Goal: Answer question/provide support

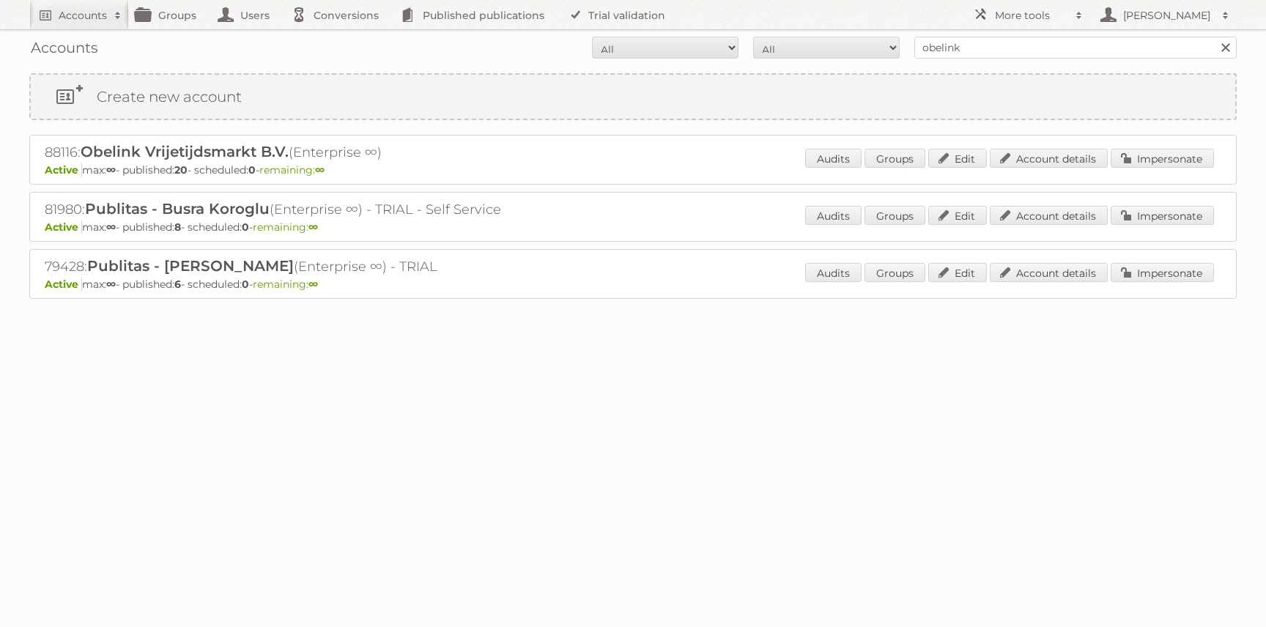
click at [1225, 44] on link at bounding box center [1226, 48] width 22 height 22
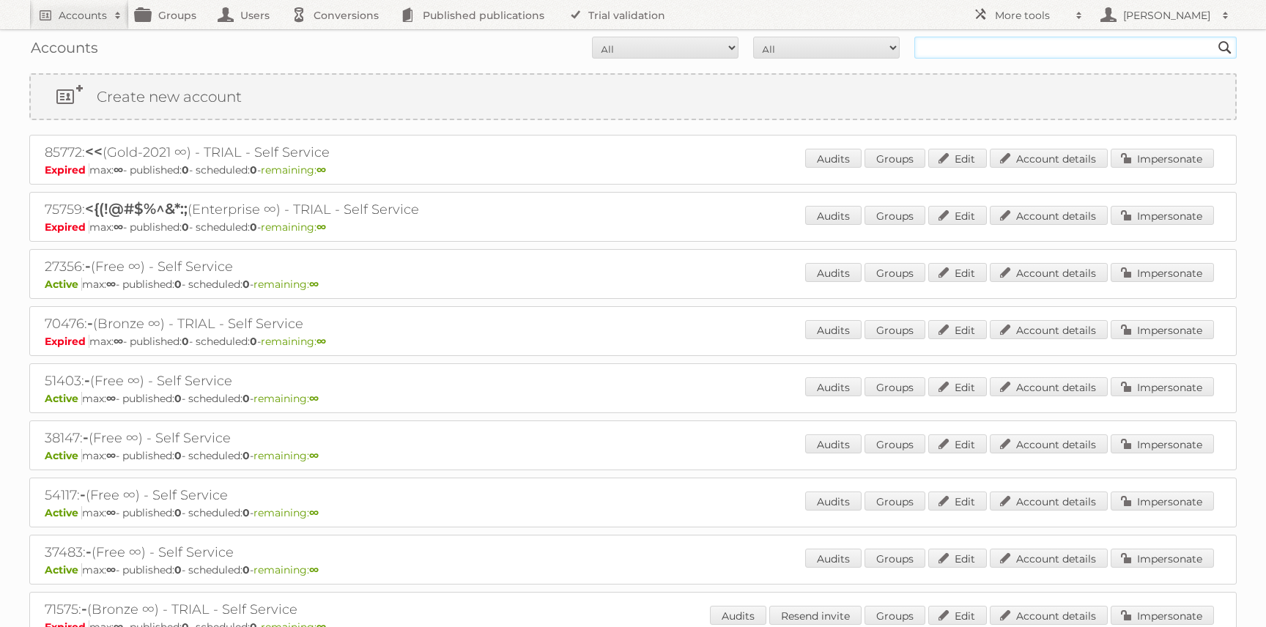
click at [1044, 54] on input "text" at bounding box center [1075, 48] width 322 height 22
type input "kwantum"
click at [1214, 37] on input "Search" at bounding box center [1225, 48] width 22 height 22
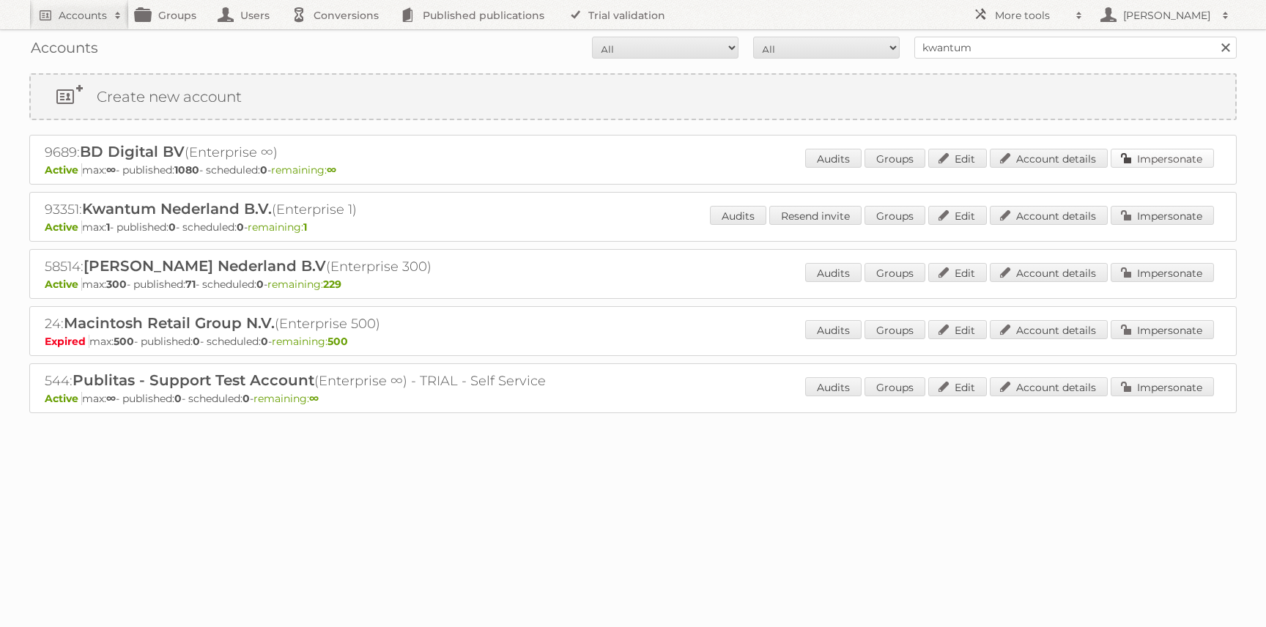
click at [1184, 158] on link "Impersonate" at bounding box center [1162, 158] width 103 height 19
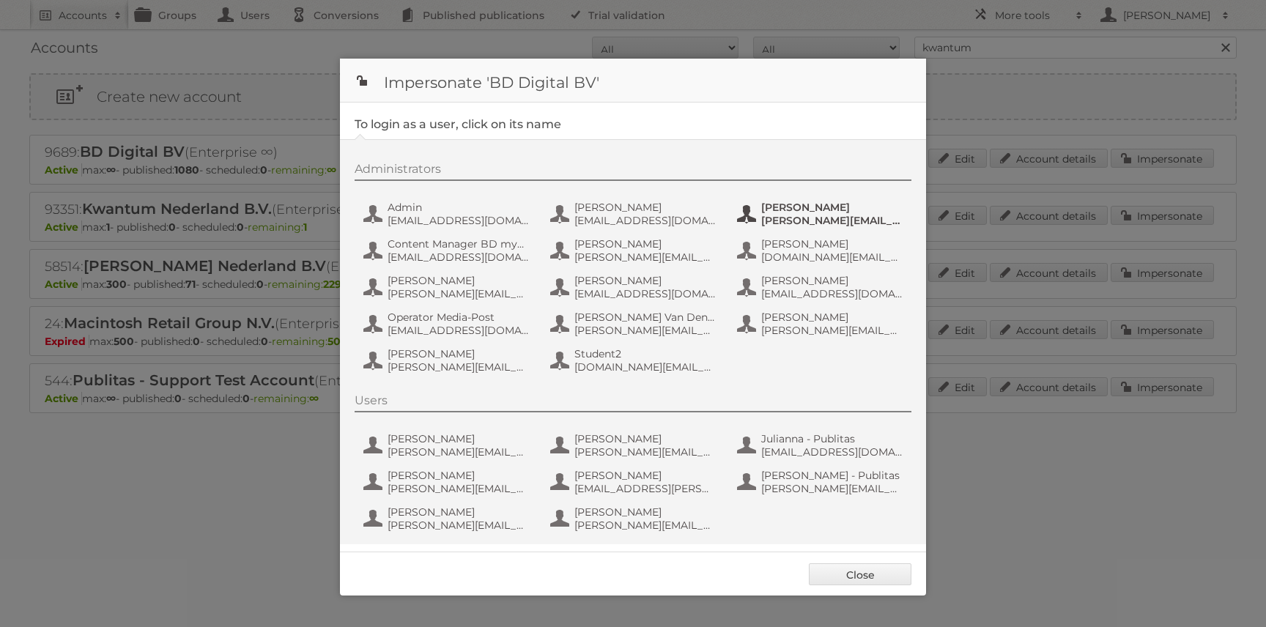
click at [759, 226] on button "Claudia Stefan claudias@mediapost-hitmail.ro" at bounding box center [822, 213] width 172 height 29
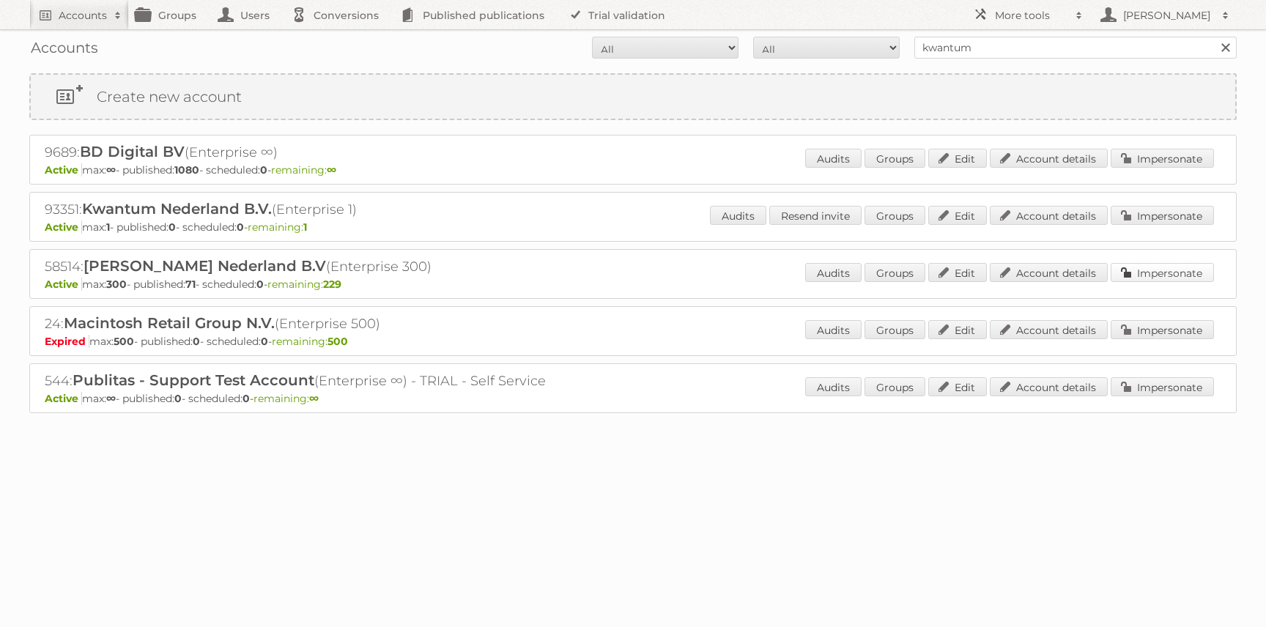
click at [1151, 273] on link "Impersonate" at bounding box center [1162, 272] width 103 height 19
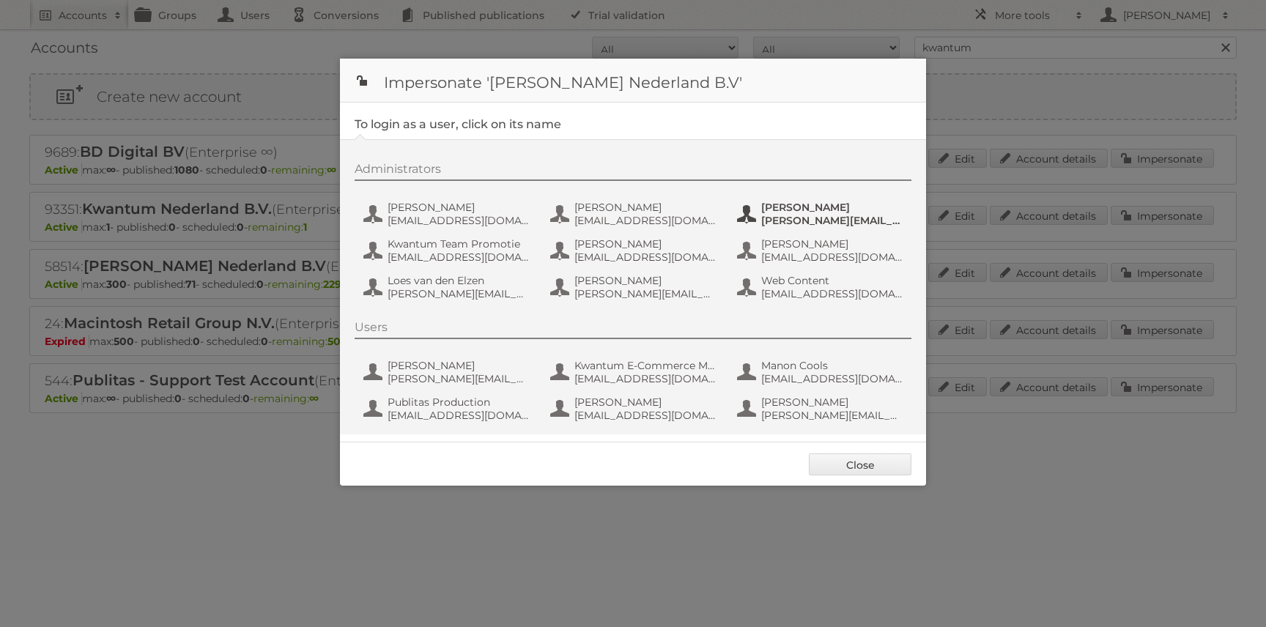
click at [794, 214] on span "[PERSON_NAME][EMAIL_ADDRESS][DOMAIN_NAME]" at bounding box center [832, 220] width 142 height 13
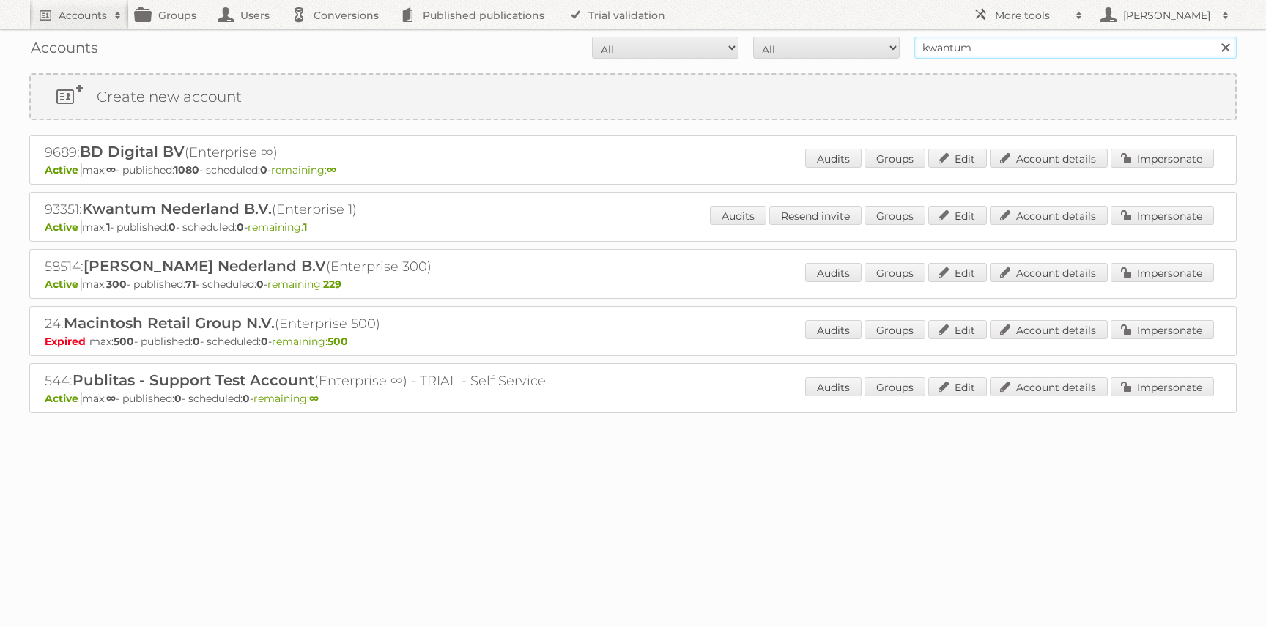
click at [959, 47] on input "kwantum" at bounding box center [1075, 48] width 322 height 22
paste input "58514"
type input "58514"
click at [1214, 37] on input "Search" at bounding box center [1225, 48] width 22 height 22
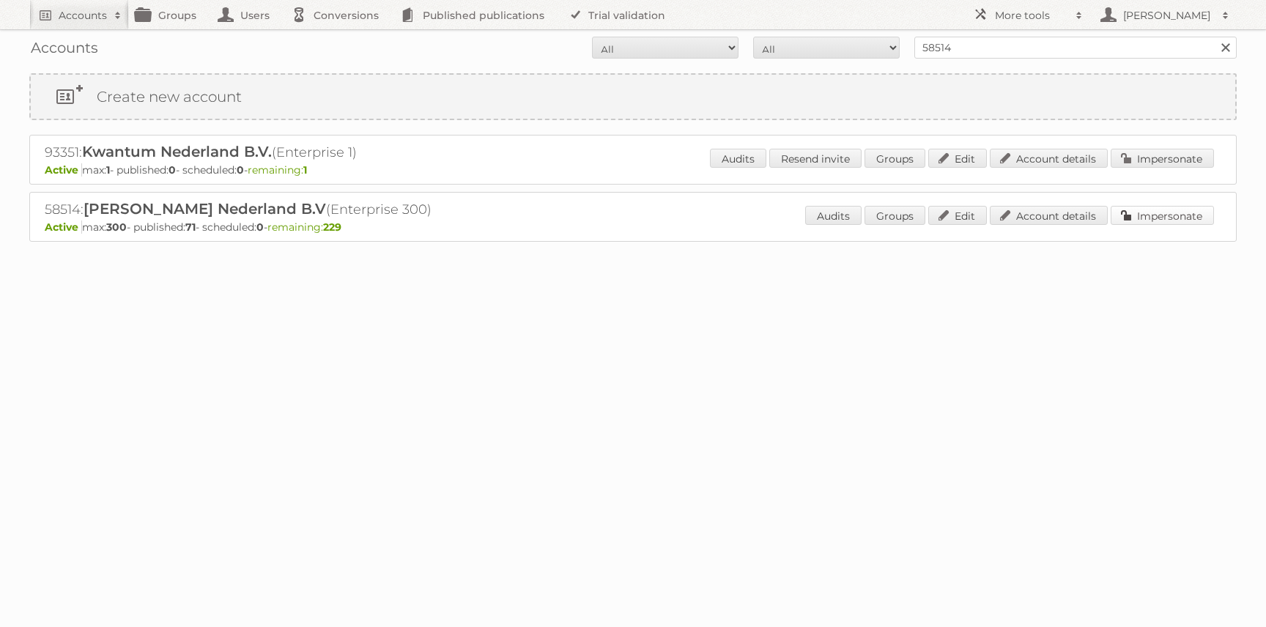
click at [1181, 211] on link "Impersonate" at bounding box center [1162, 215] width 103 height 19
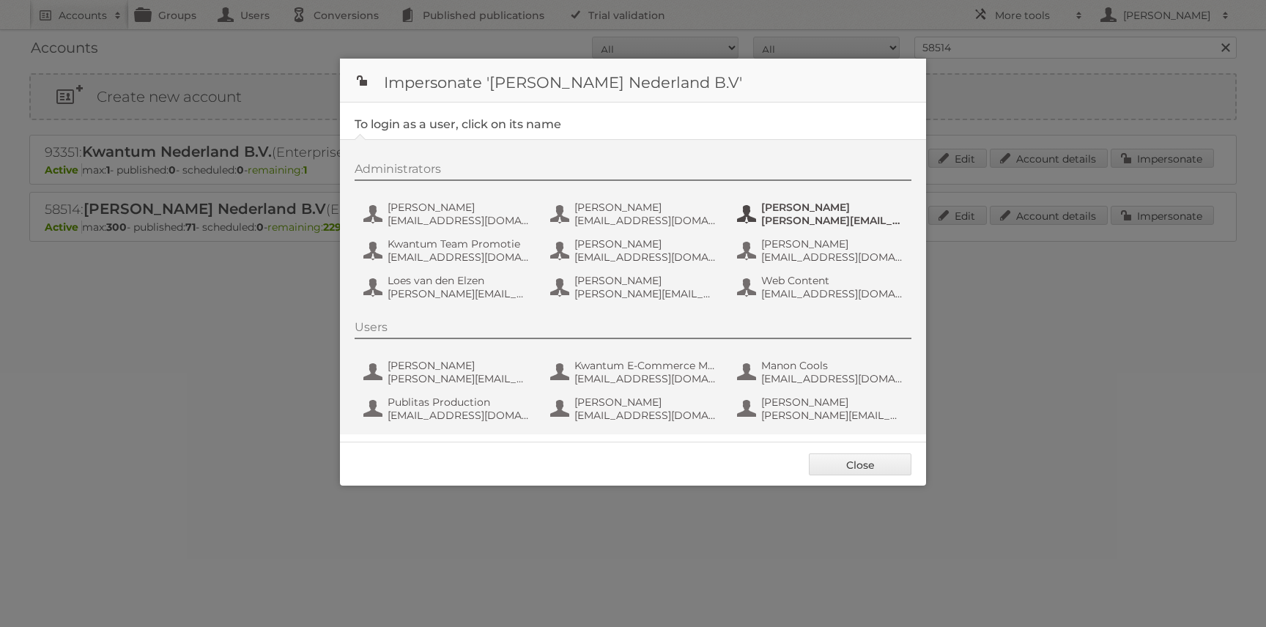
click at [811, 221] on span "b.oosterom@homefashiongroup.nl" at bounding box center [832, 220] width 142 height 13
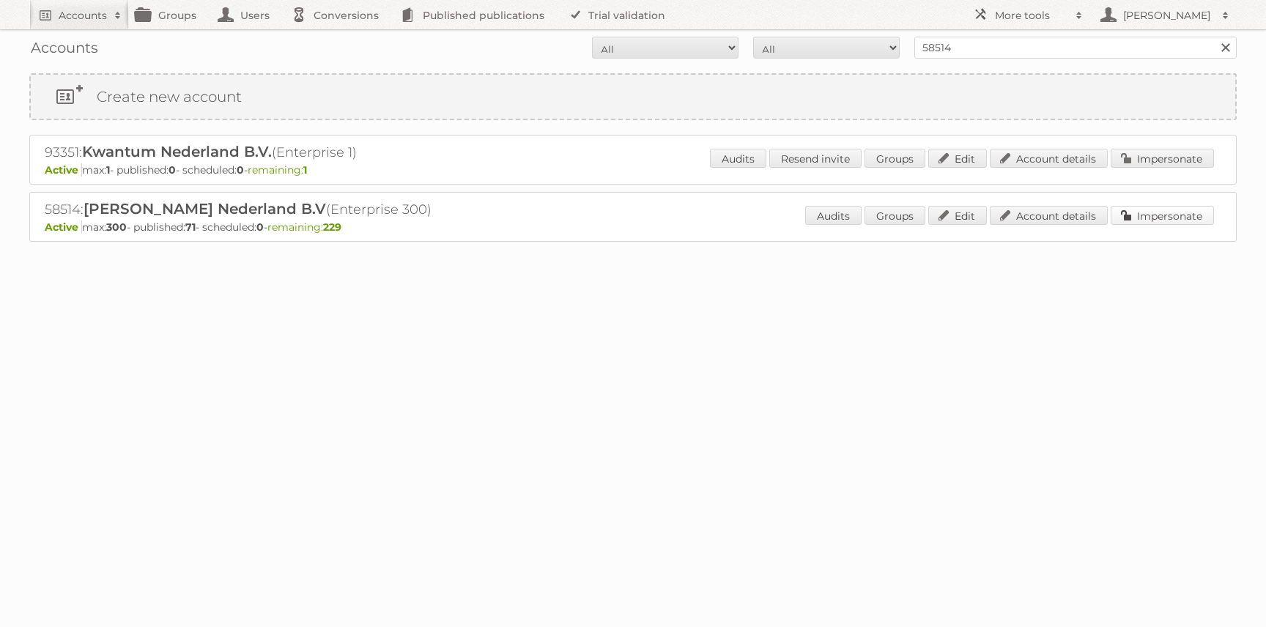
click at [1152, 218] on link "Impersonate" at bounding box center [1162, 215] width 103 height 19
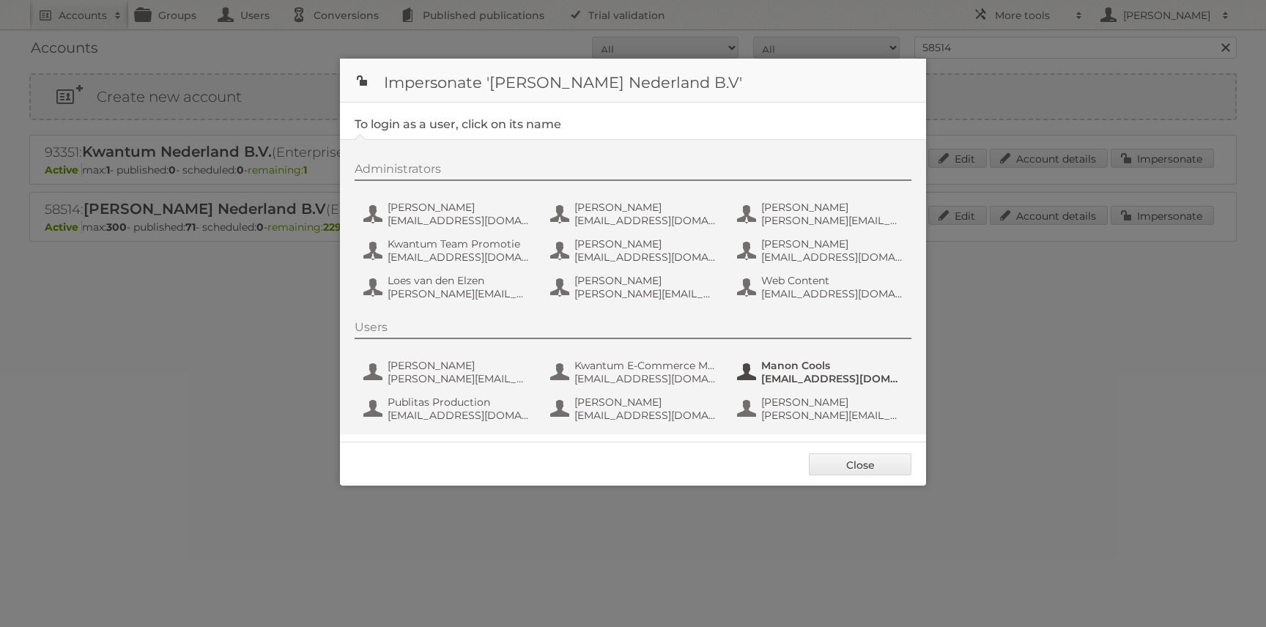
click at [806, 372] on span "Manon Cools" at bounding box center [832, 365] width 142 height 13
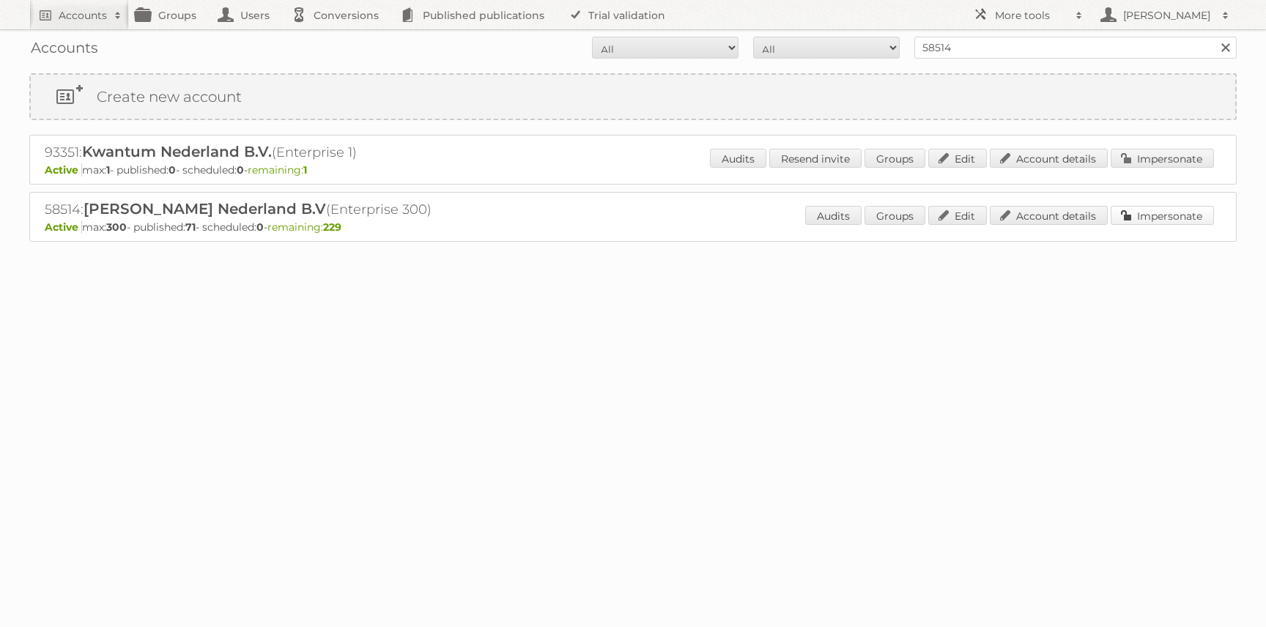
click at [1147, 213] on link "Impersonate" at bounding box center [1162, 215] width 103 height 19
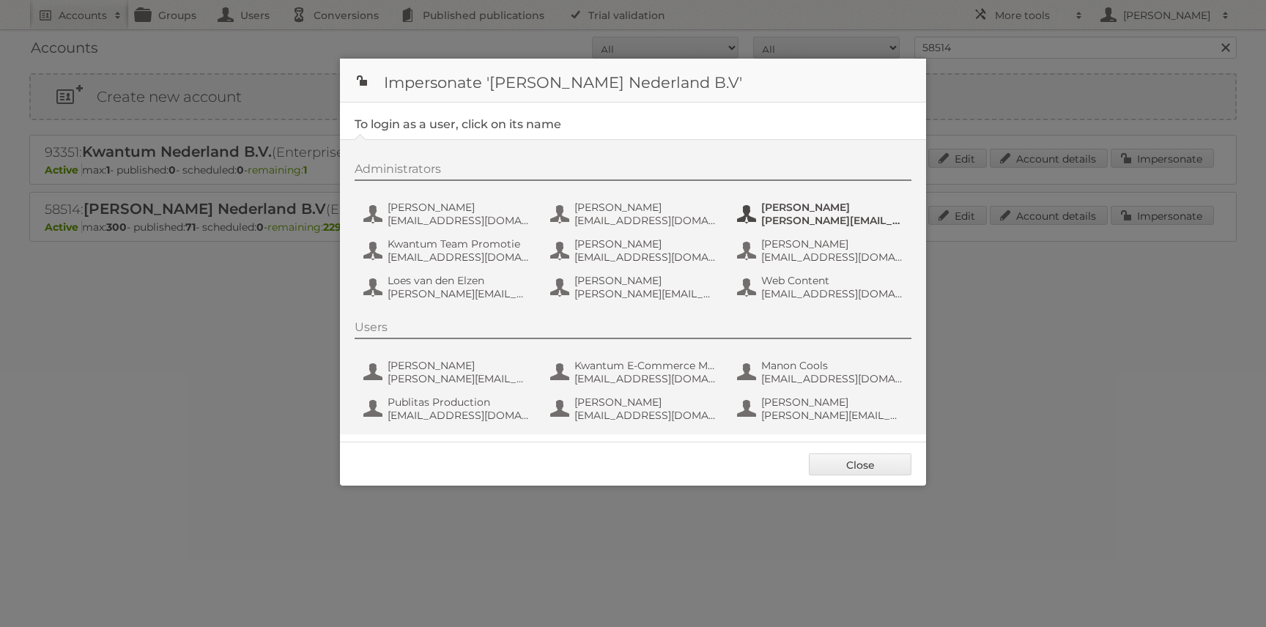
click at [819, 216] on span "b.oosterom@homefashiongroup.nl" at bounding box center [832, 220] width 142 height 13
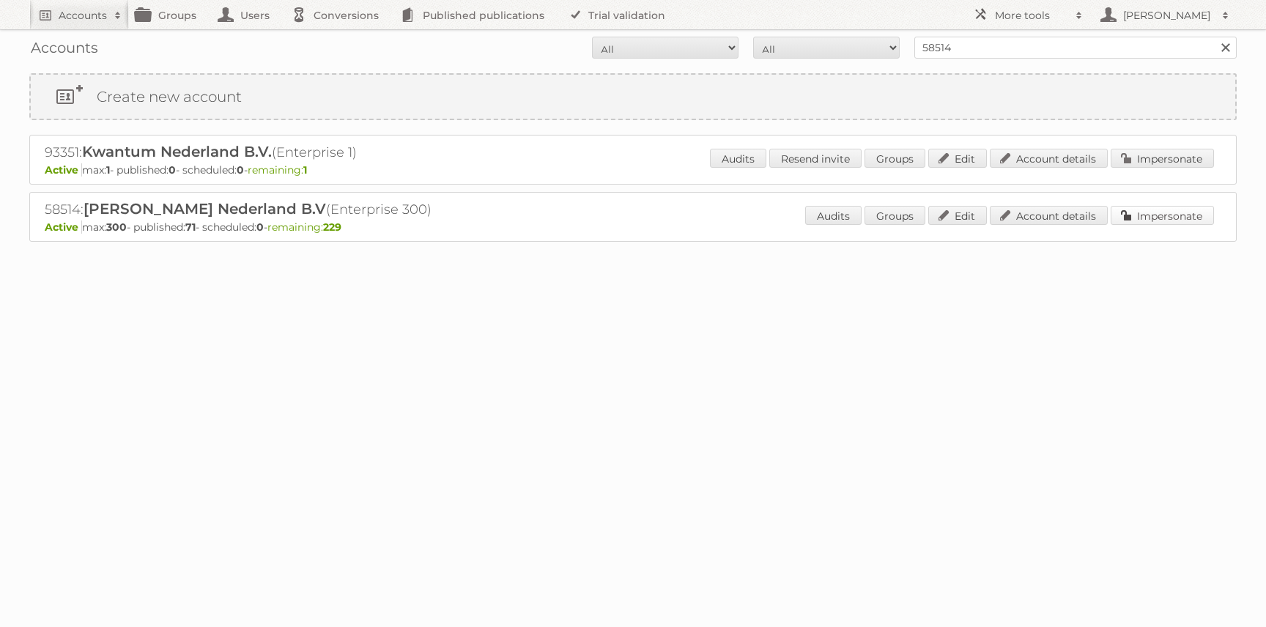
click at [1197, 220] on link "Impersonate" at bounding box center [1162, 215] width 103 height 19
